Goal: Find specific page/section: Find specific page/section

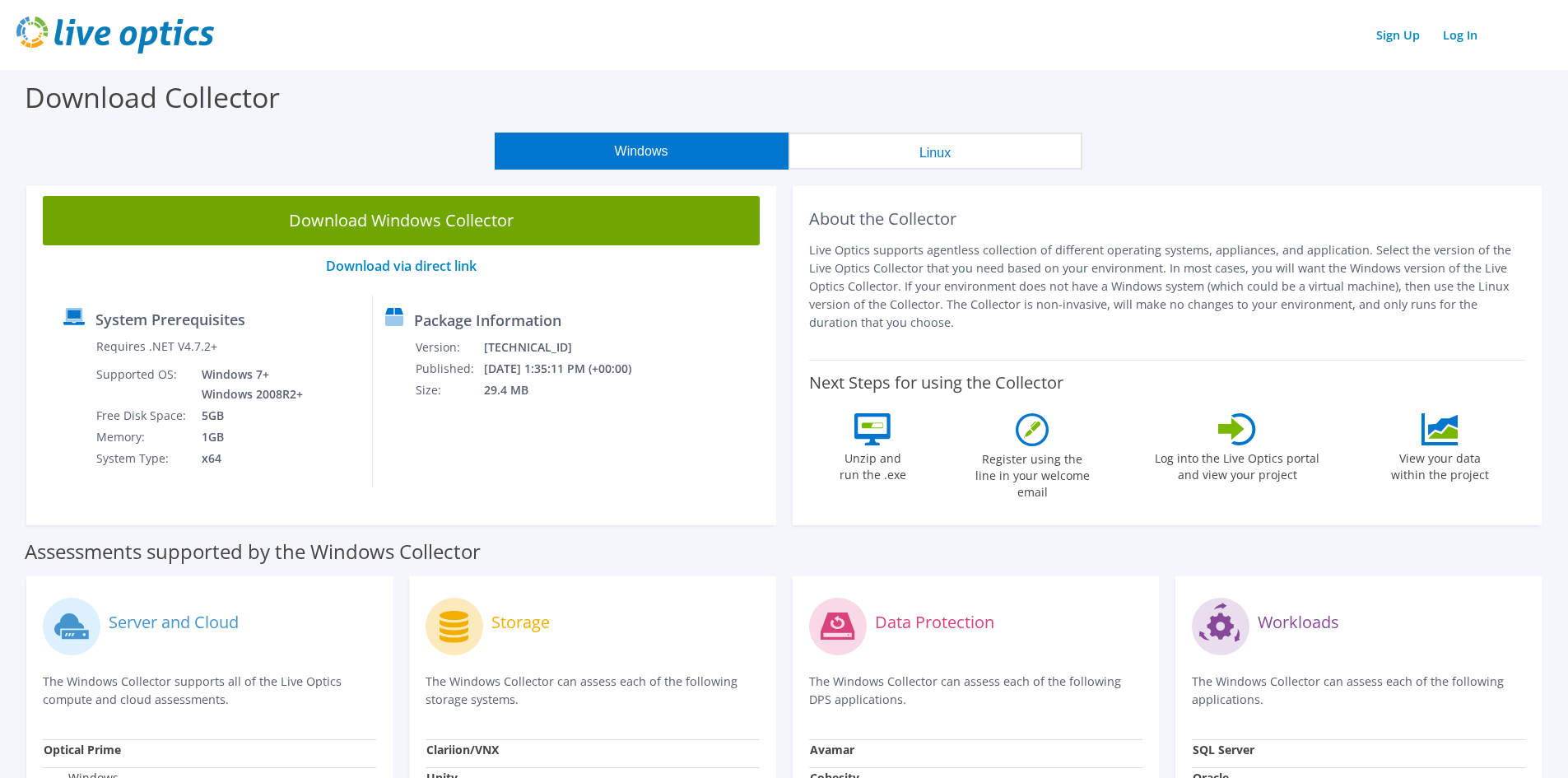
click at [1005, 288] on p "Live Optics supports agentless collection of different operating systems, appli…" at bounding box center [1168, 286] width 717 height 91
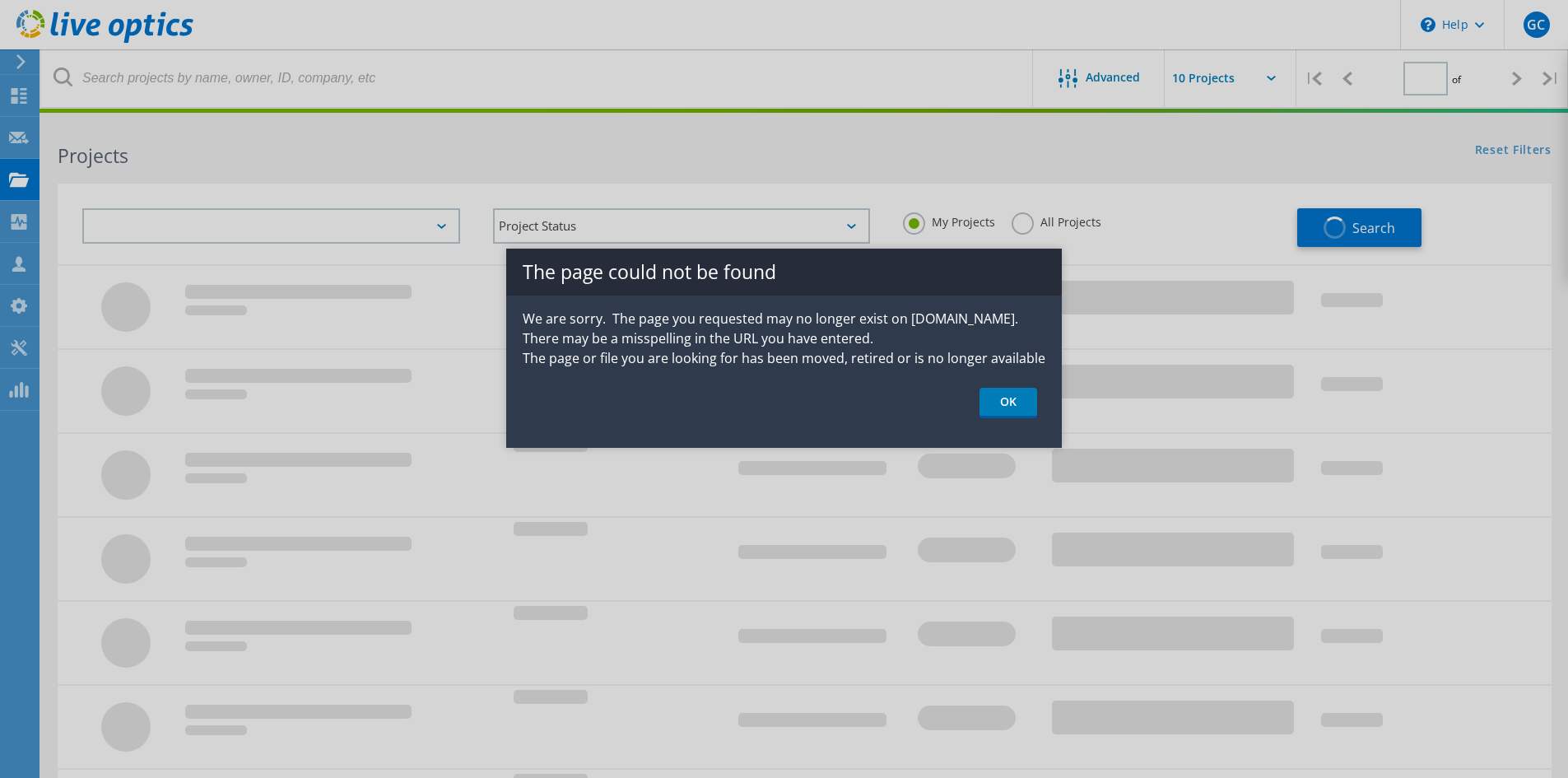
type input "1"
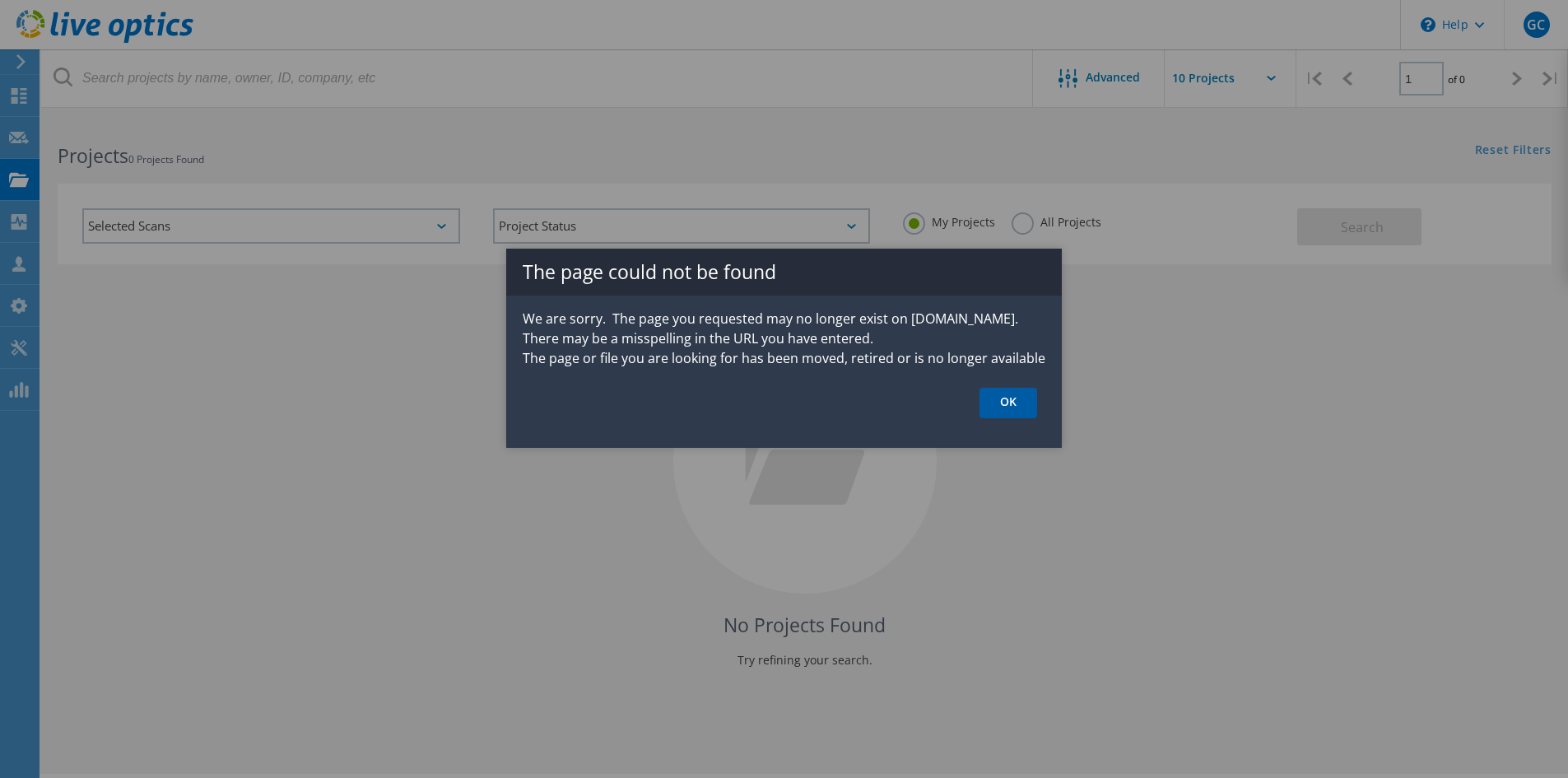
click at [1017, 400] on link "OK" at bounding box center [1009, 403] width 58 height 31
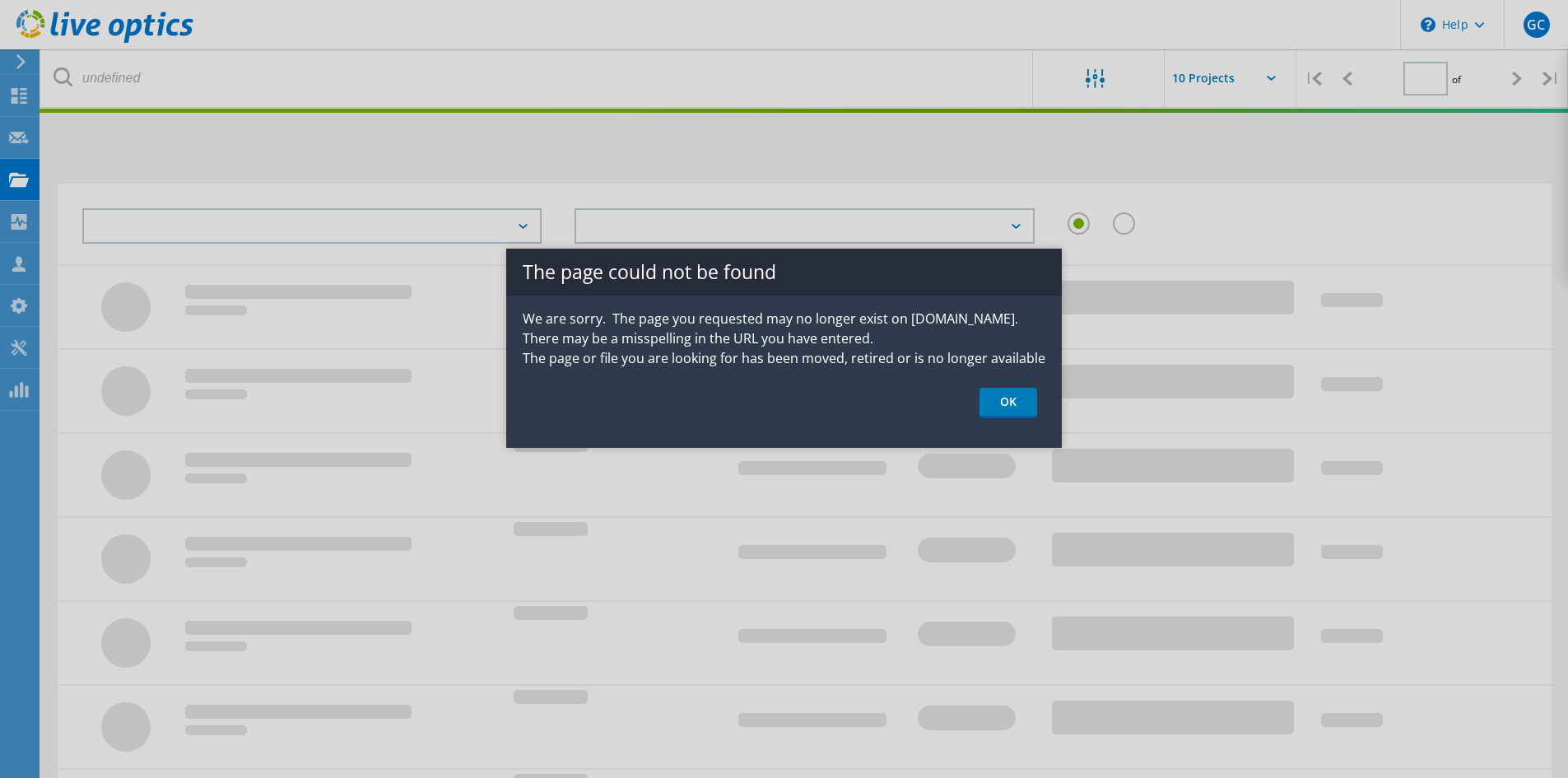
type input "1"
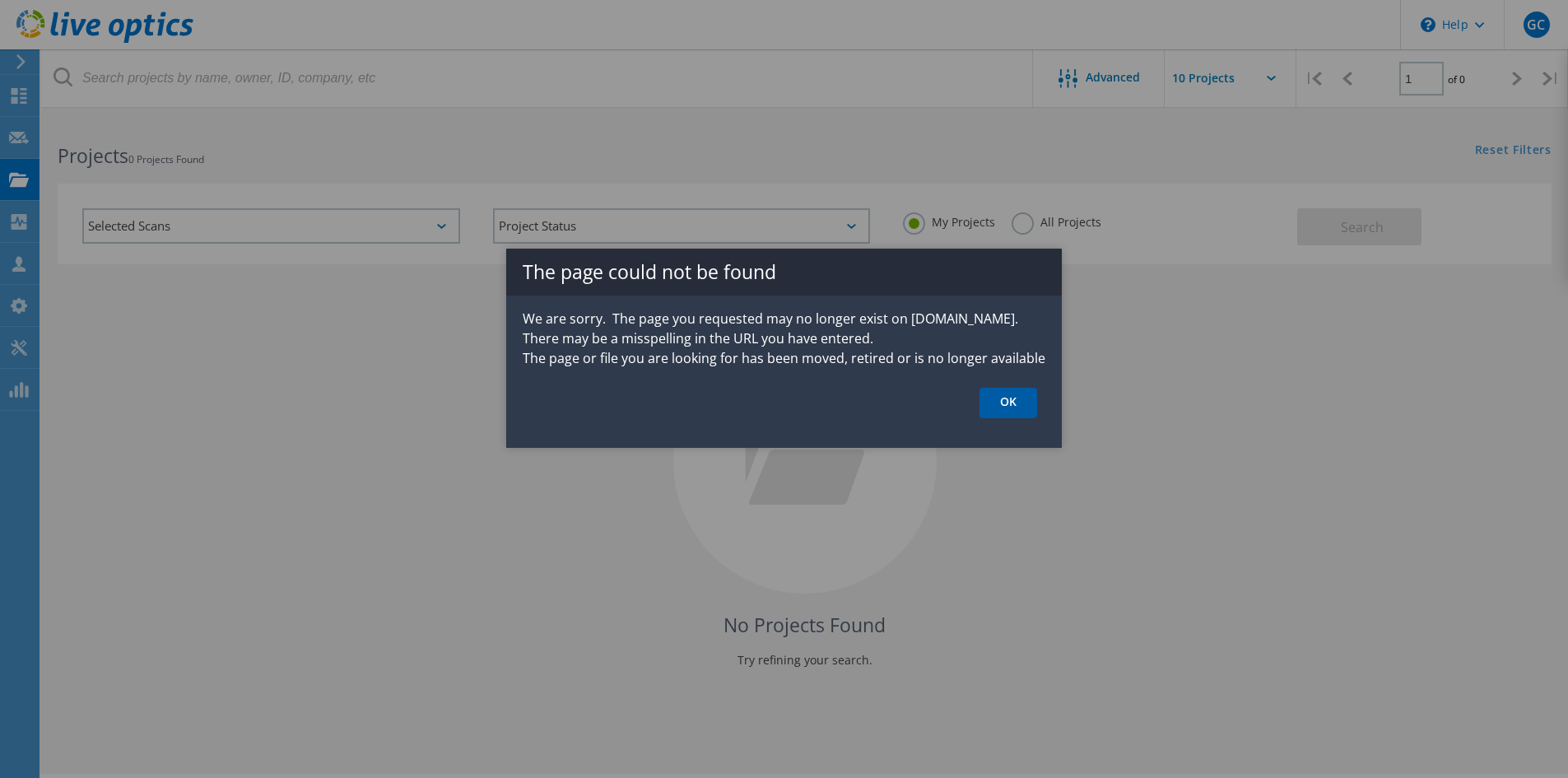
click at [1020, 395] on link "OK" at bounding box center [1009, 403] width 58 height 31
